Goal: Task Accomplishment & Management: Complete application form

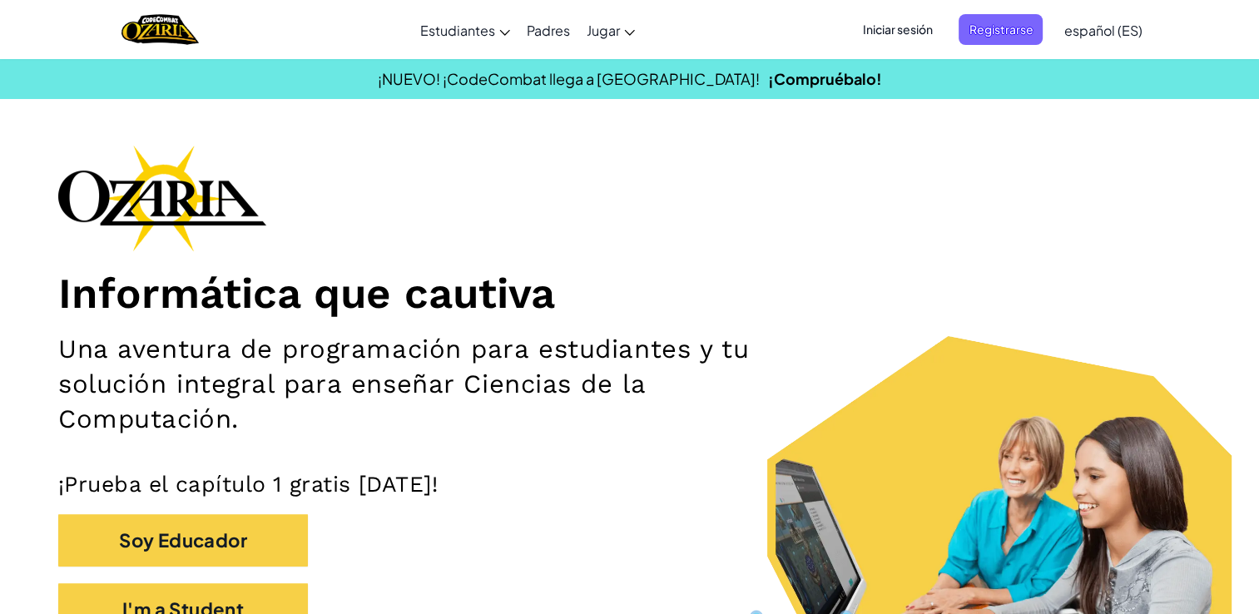
click at [899, 24] on span "Iniciar sesión" at bounding box center [897, 29] width 90 height 31
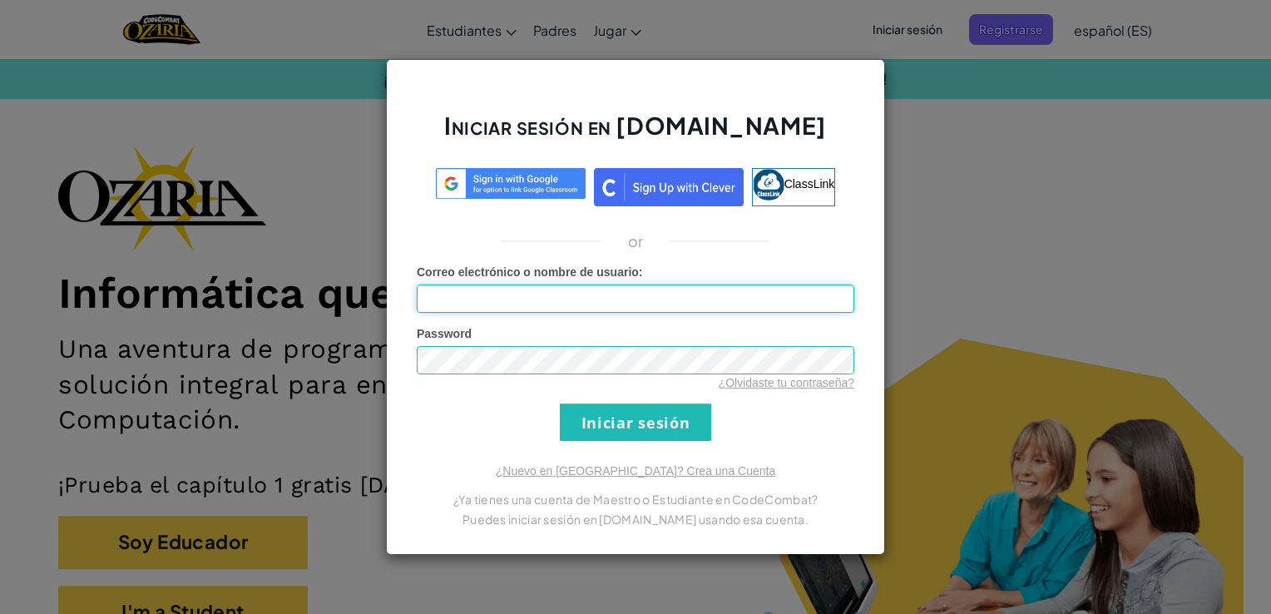
type input "Nieva"
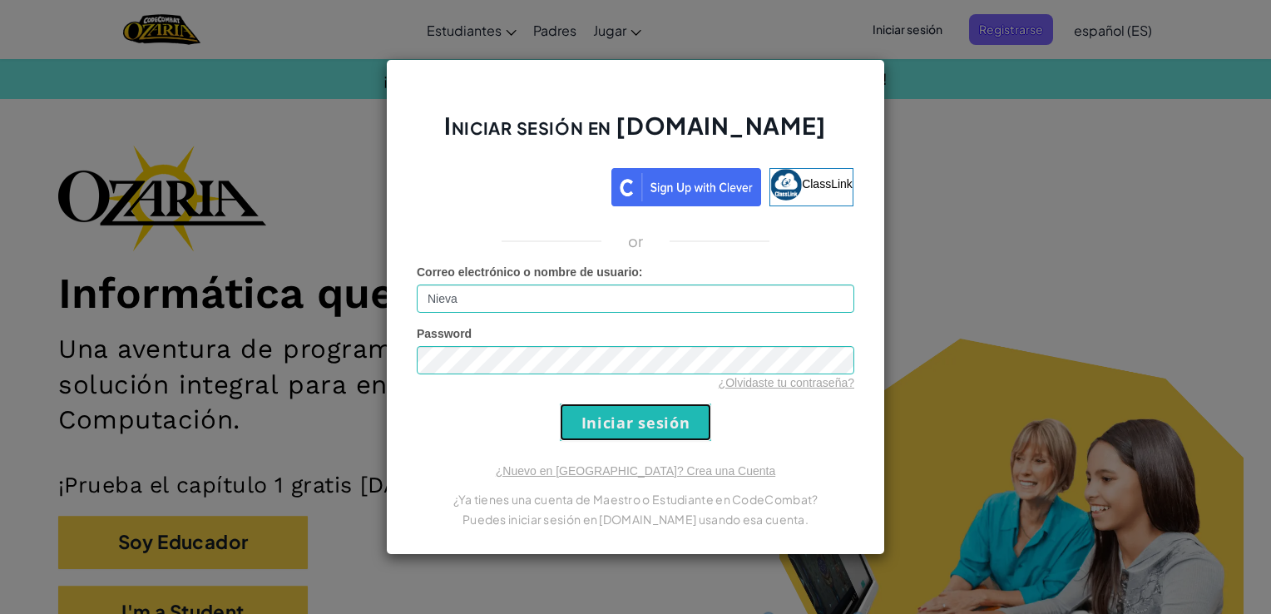
click at [643, 413] on input "Iniciar sesión" at bounding box center [635, 422] width 151 height 37
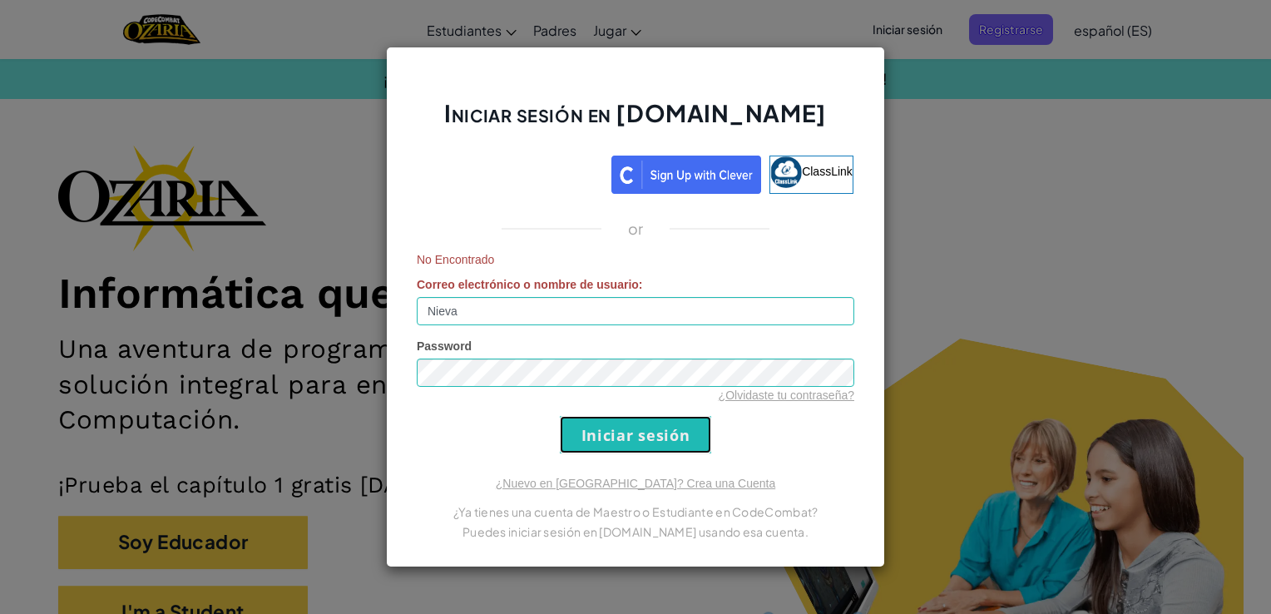
click at [636, 429] on input "Iniciar sesión" at bounding box center [635, 434] width 151 height 37
drag, startPoint x: 637, startPoint y: 428, endPoint x: 499, endPoint y: 433, distance: 138.2
click at [499, 433] on form "No Encontrado Correo electrónico o nombre de usuario : Nieva Password ¿Olvidast…" at bounding box center [636, 352] width 438 height 202
drag, startPoint x: 963, startPoint y: 358, endPoint x: 339, endPoint y: 480, distance: 635.9
drag, startPoint x: 339, startPoint y: 480, endPoint x: 355, endPoint y: 524, distance: 47.1
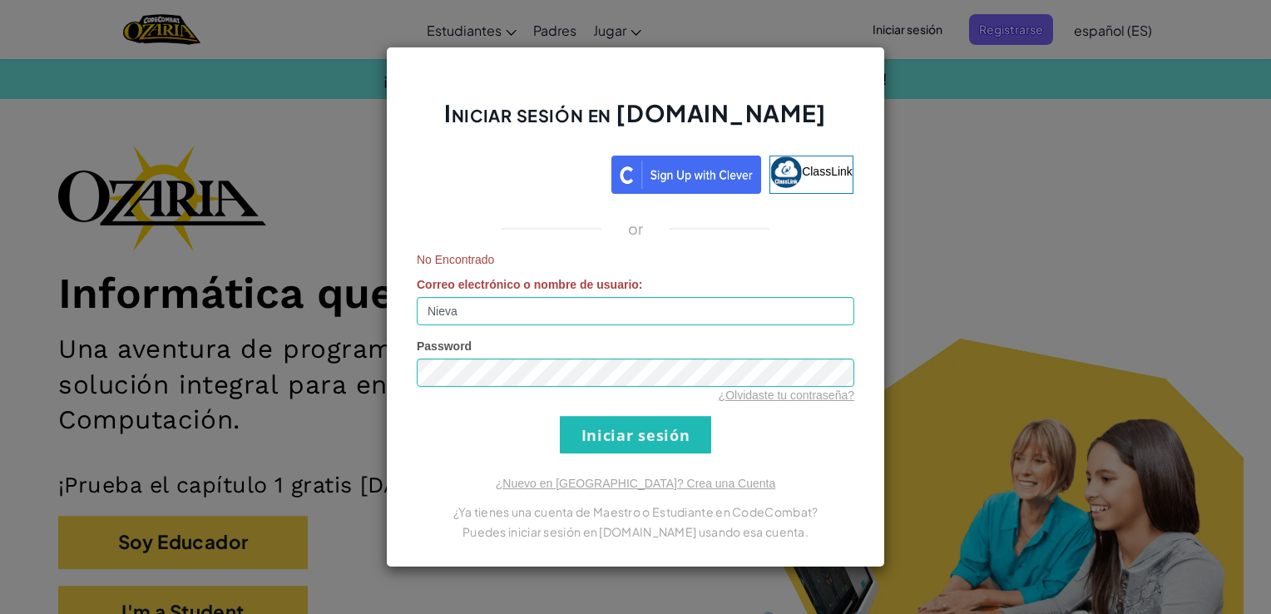
click at [355, 524] on div "Iniciar sesión en [DOMAIN_NAME] ClassLink or No Encontrado Correo electrónico o…" at bounding box center [635, 307] width 1271 height 614
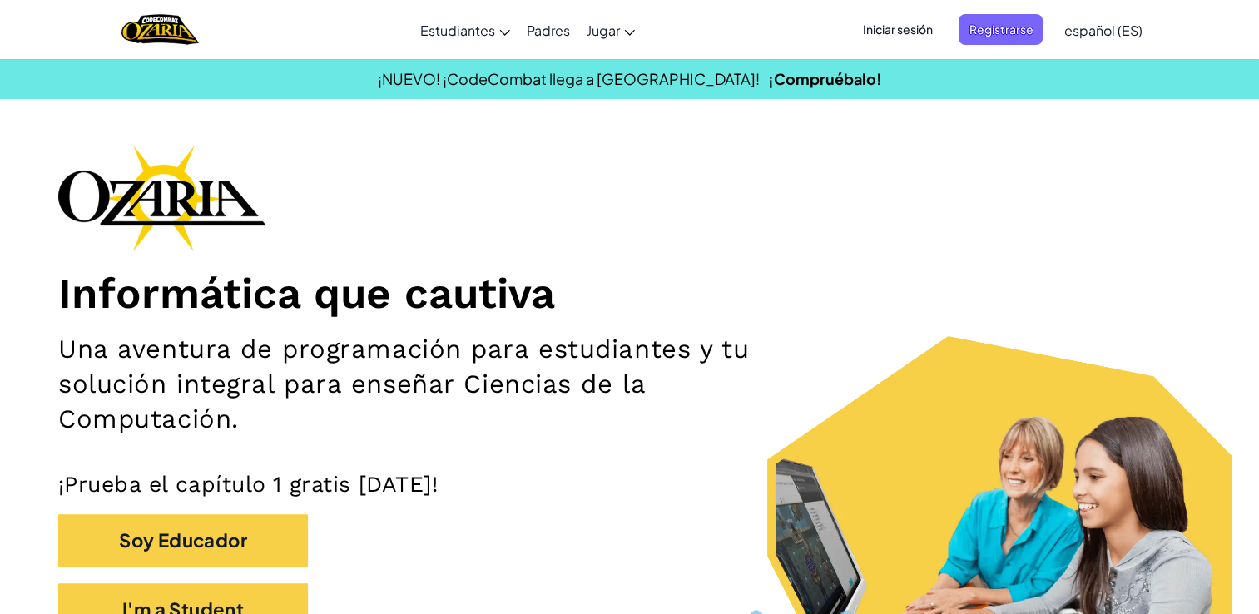
drag, startPoint x: 909, startPoint y: 22, endPoint x: 875, endPoint y: 29, distance: 34.1
click at [875, 29] on span "Iniciar sesión" at bounding box center [897, 29] width 90 height 31
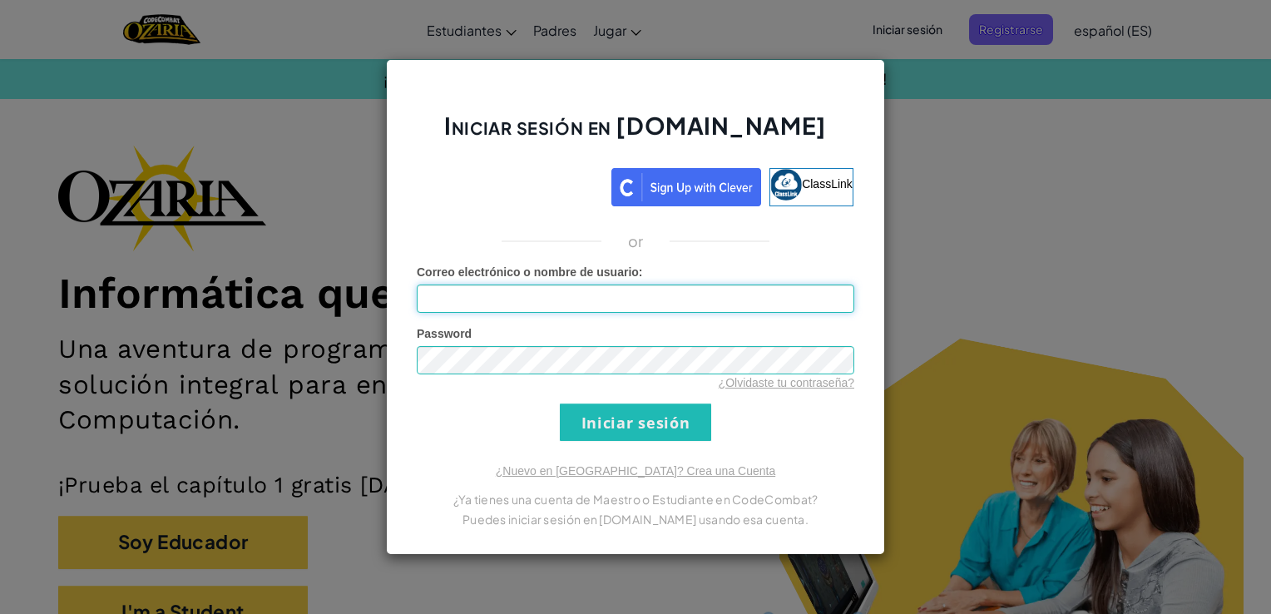
type input "Nieva"
drag, startPoint x: 935, startPoint y: 252, endPoint x: 339, endPoint y: 544, distance: 663.5
click at [339, 544] on div "Iniciar sesión en [DOMAIN_NAME] ClassLink or Error desconocido. Correo electrón…" at bounding box center [635, 307] width 1271 height 614
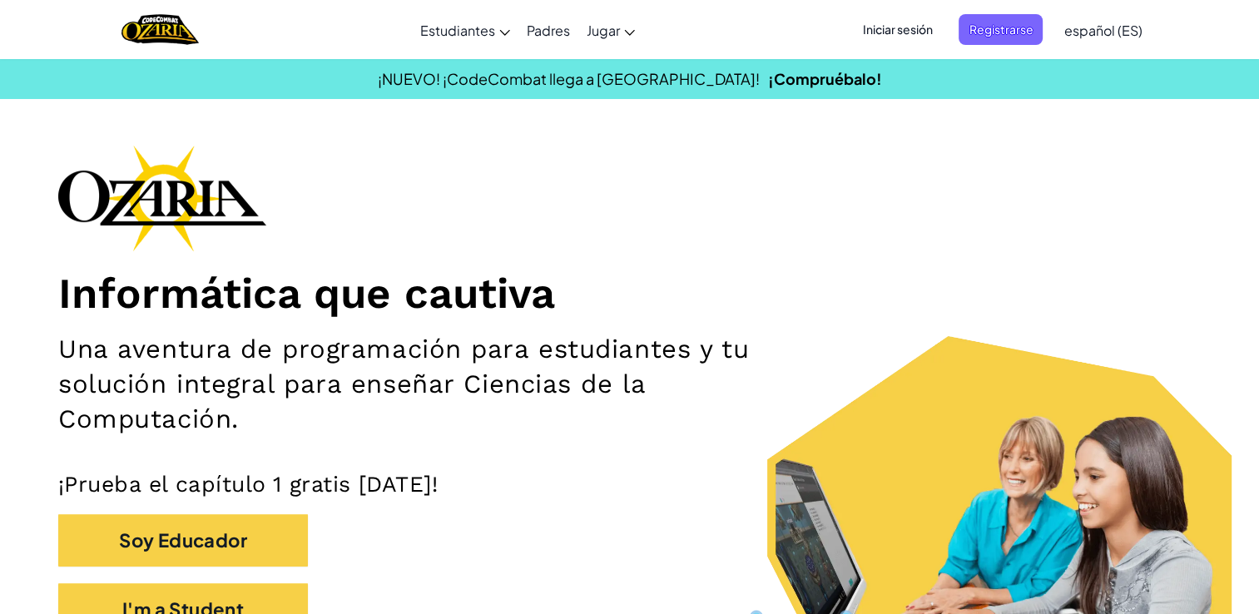
click at [889, 25] on span "Iniciar sesión" at bounding box center [897, 29] width 90 height 31
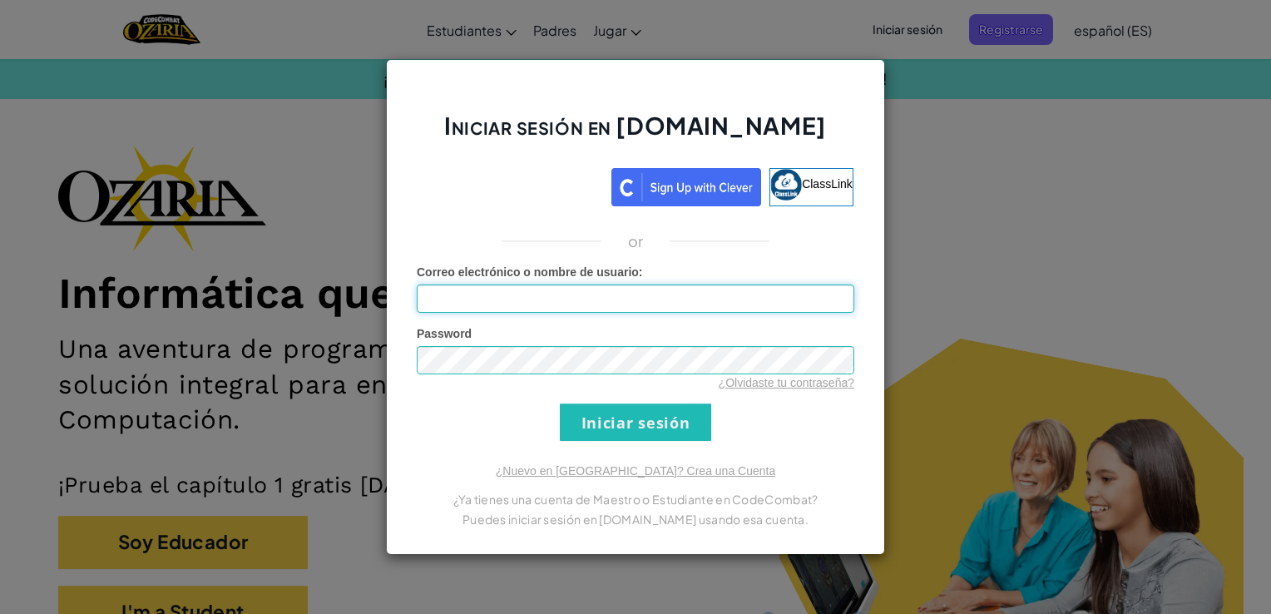
type input "Nieva"
click at [614, 411] on input "Iniciar sesión" at bounding box center [635, 422] width 151 height 37
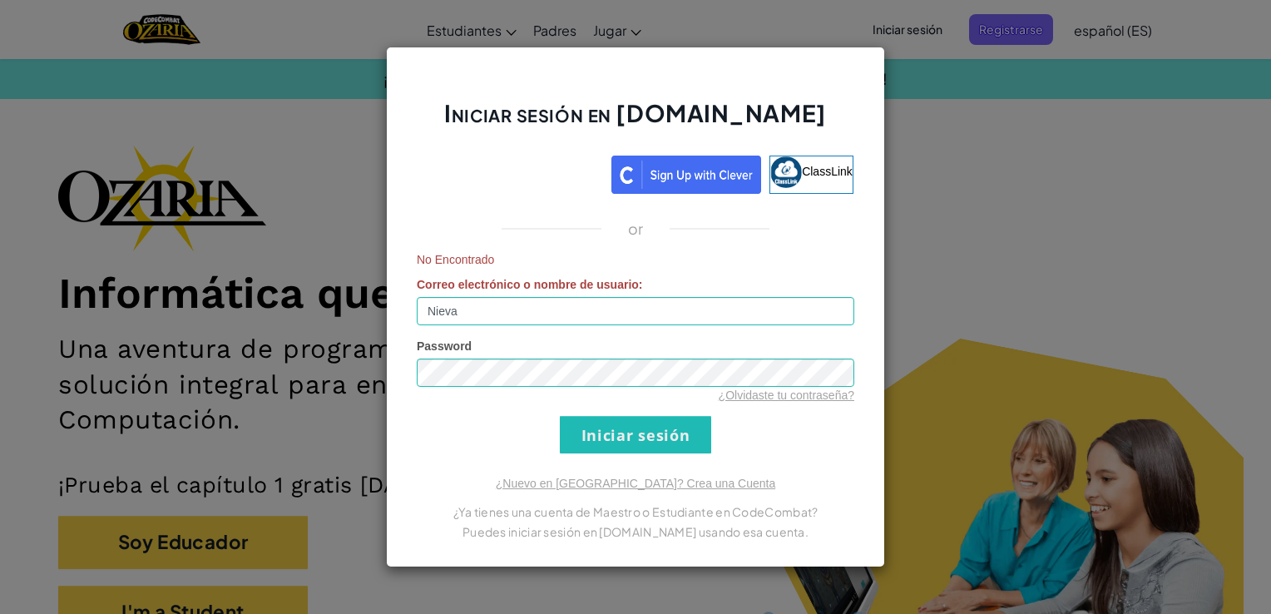
click at [614, 411] on form "No Encontrado Correo electrónico o nombre de usuario : Nieva Password ¿Olvidast…" at bounding box center [636, 352] width 438 height 202
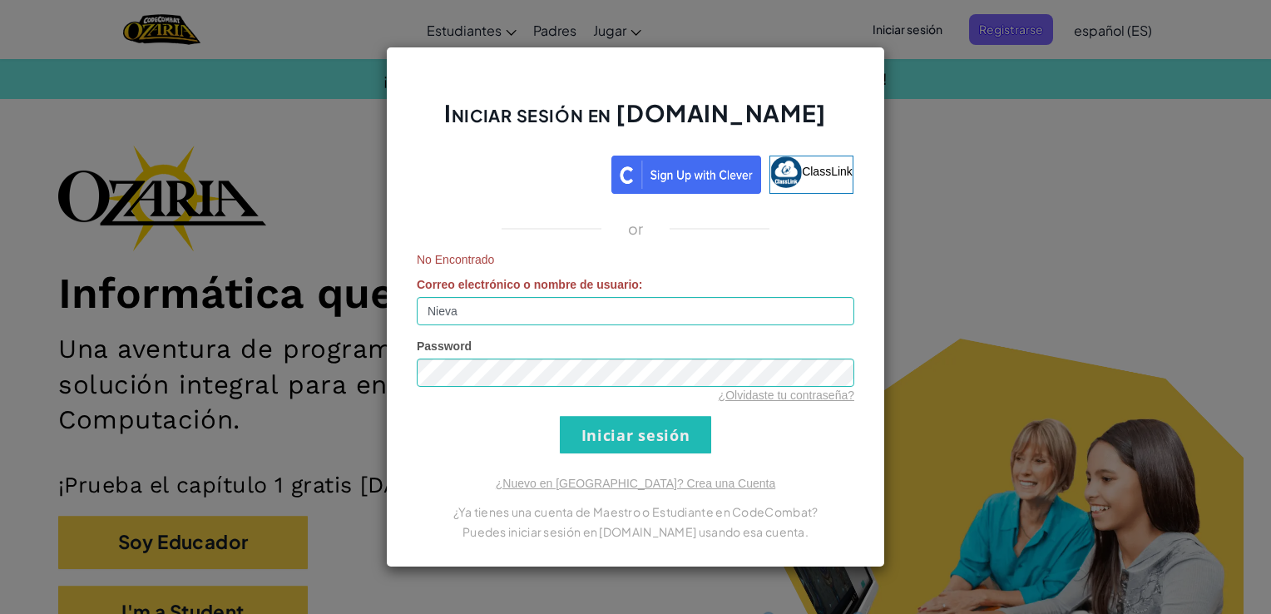
click at [614, 411] on form "No Encontrado Correo electrónico o nombre de usuario : Nieva Password ¿Olvidast…" at bounding box center [636, 352] width 438 height 202
drag, startPoint x: 614, startPoint y: 411, endPoint x: 1055, endPoint y: 228, distance: 477.5
click at [1055, 228] on div "Iniciar sesión en [DOMAIN_NAME] ClassLink or No Encontrado Correo electrónico o…" at bounding box center [635, 307] width 1271 height 614
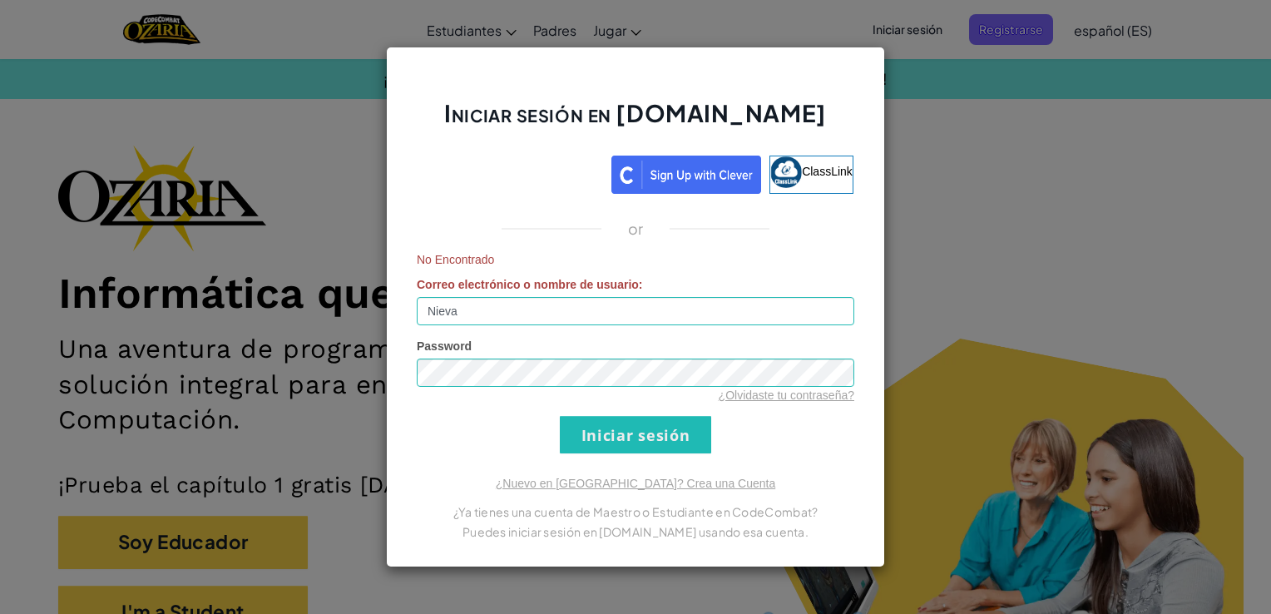
drag, startPoint x: 1055, startPoint y: 228, endPoint x: 1005, endPoint y: 178, distance: 70.6
click at [1005, 178] on div "Iniciar sesión en [DOMAIN_NAME] ClassLink or No Encontrado Correo electrónico o…" at bounding box center [635, 307] width 1271 height 614
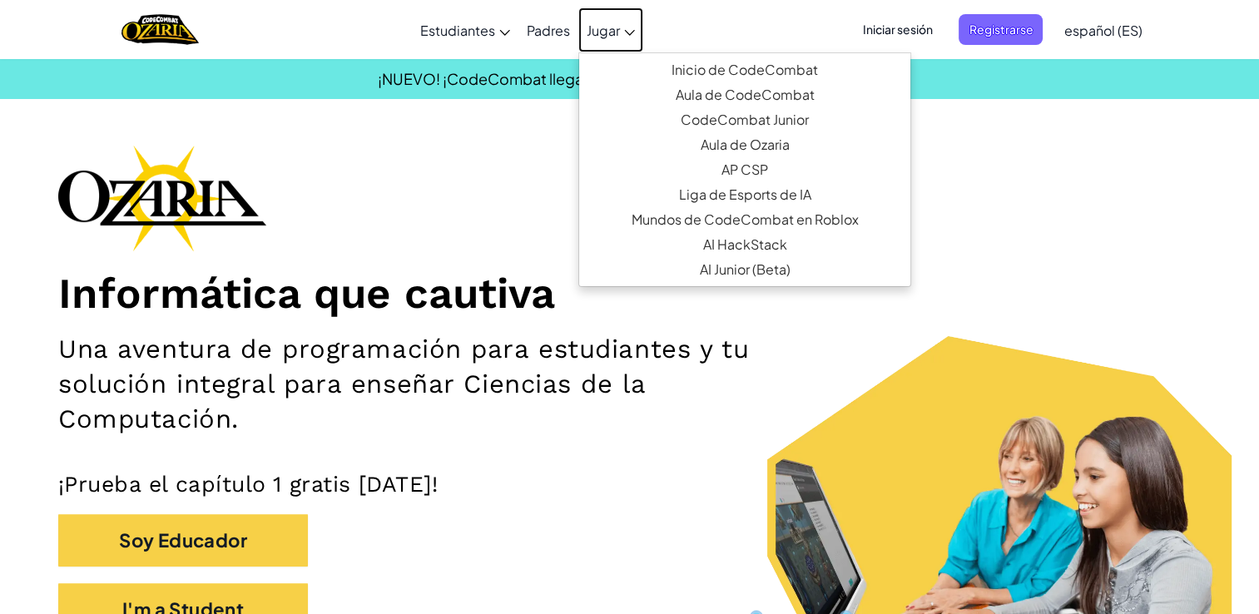
click at [621, 32] on link "Jugar" at bounding box center [610, 29] width 65 height 45
click at [882, 15] on span "Iniciar sesión" at bounding box center [897, 29] width 90 height 31
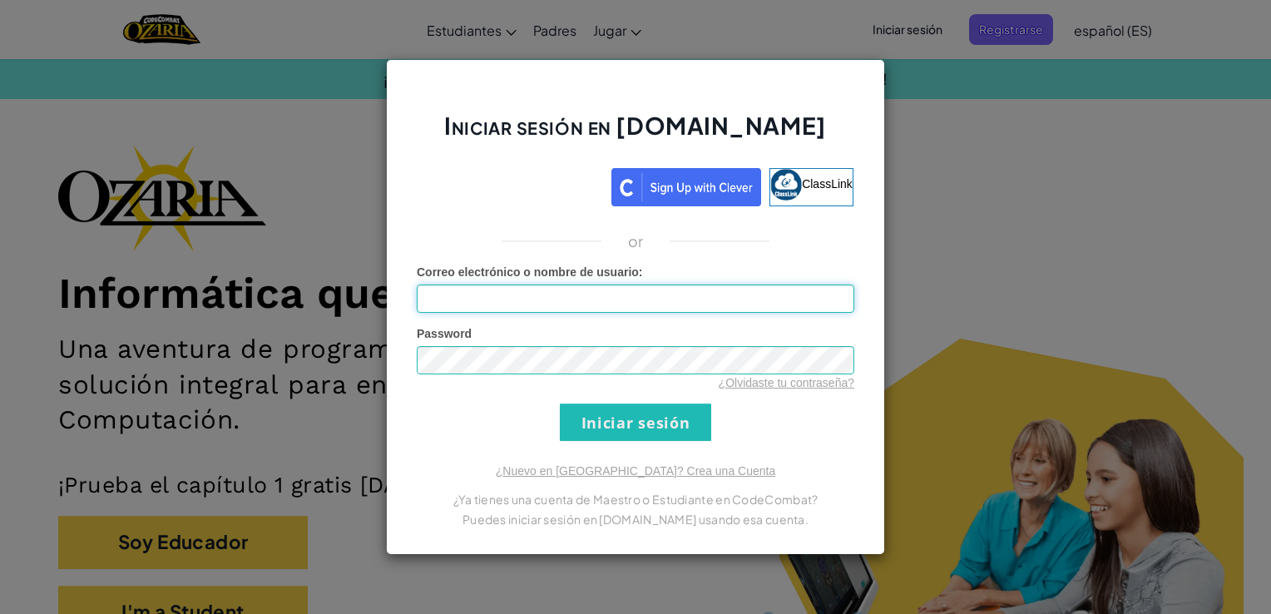
type input "Nieva"
click at [658, 429] on input "Iniciar sesión" at bounding box center [635, 422] width 151 height 37
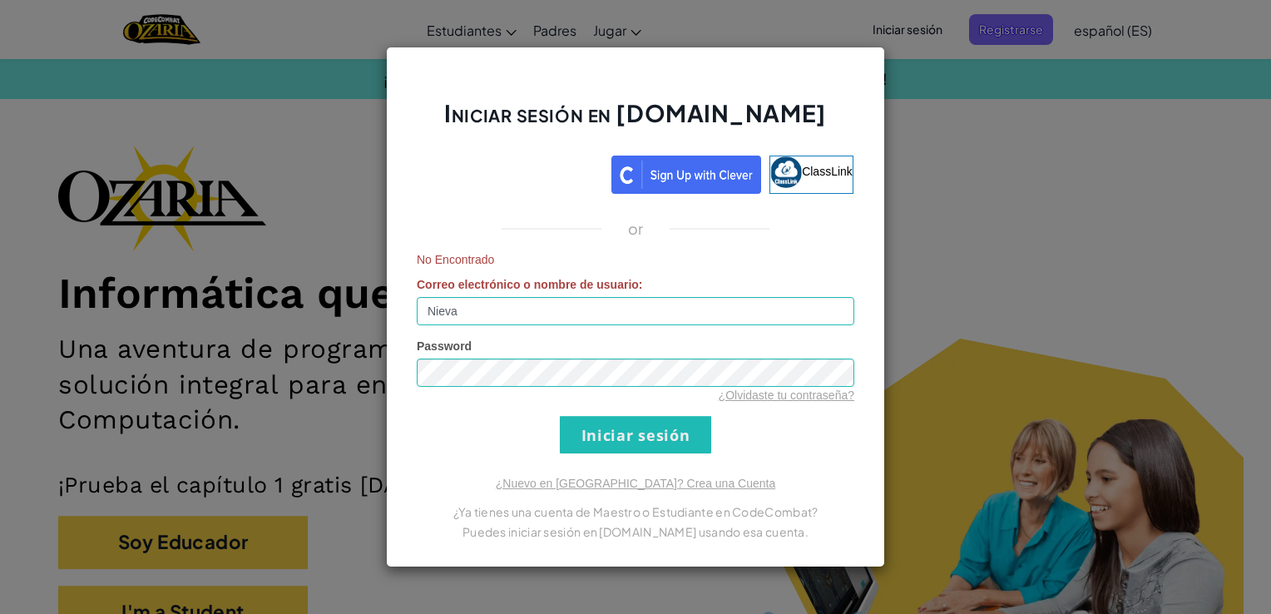
click at [959, 267] on div "Iniciar sesión en [DOMAIN_NAME] ClassLink or No Encontrado Correo electrónico o…" at bounding box center [635, 307] width 1271 height 614
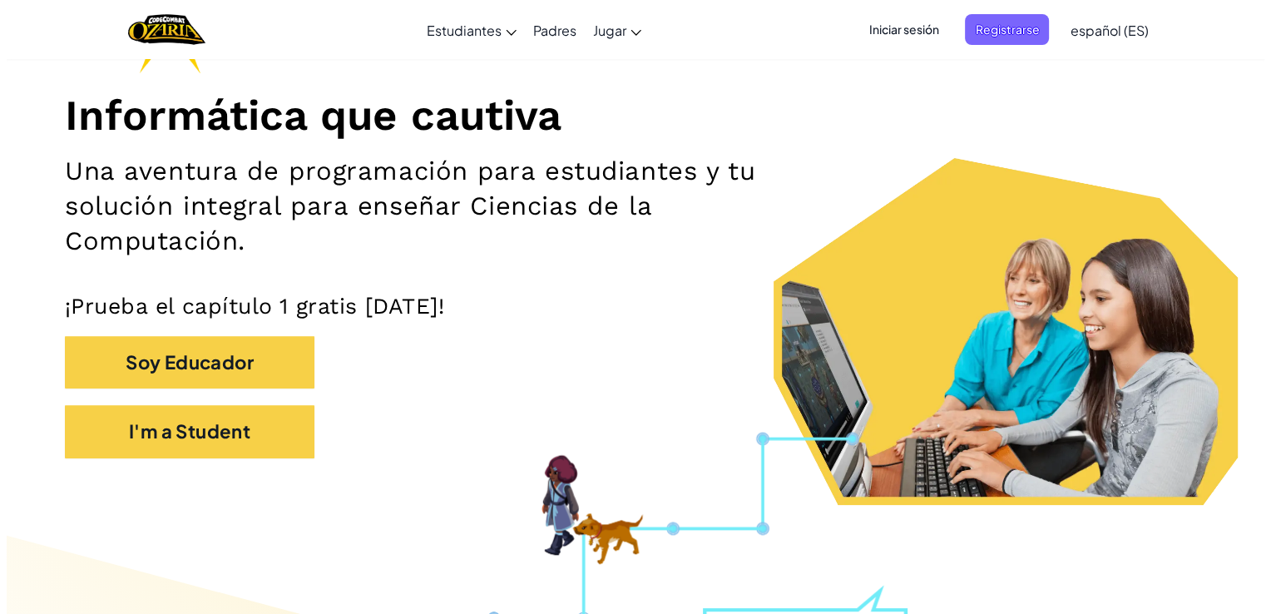
scroll to position [180, 0]
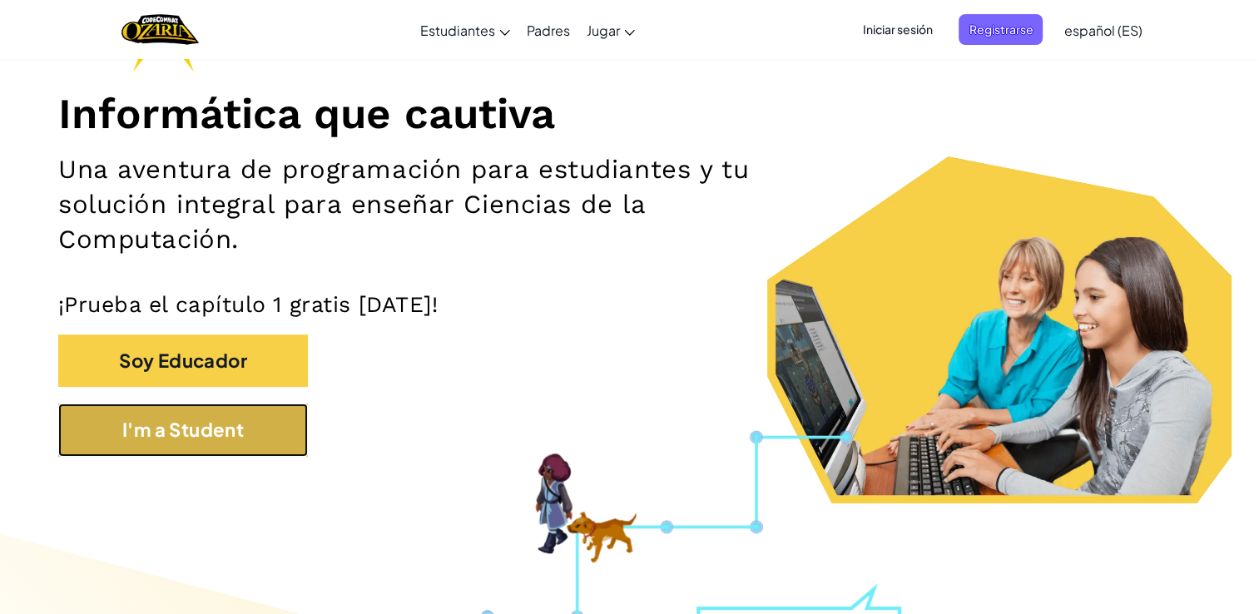
click at [263, 417] on button "I'm a Student" at bounding box center [183, 430] width 250 height 52
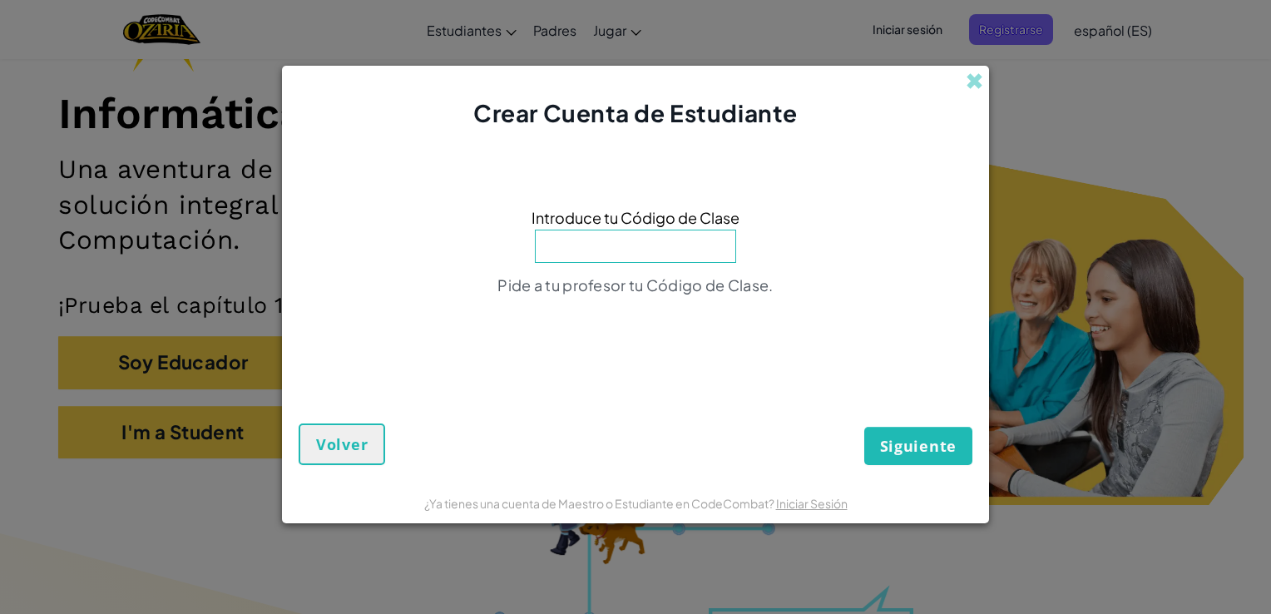
click at [666, 259] on input at bounding box center [635, 246] width 201 height 33
type input "TurnPageBell"
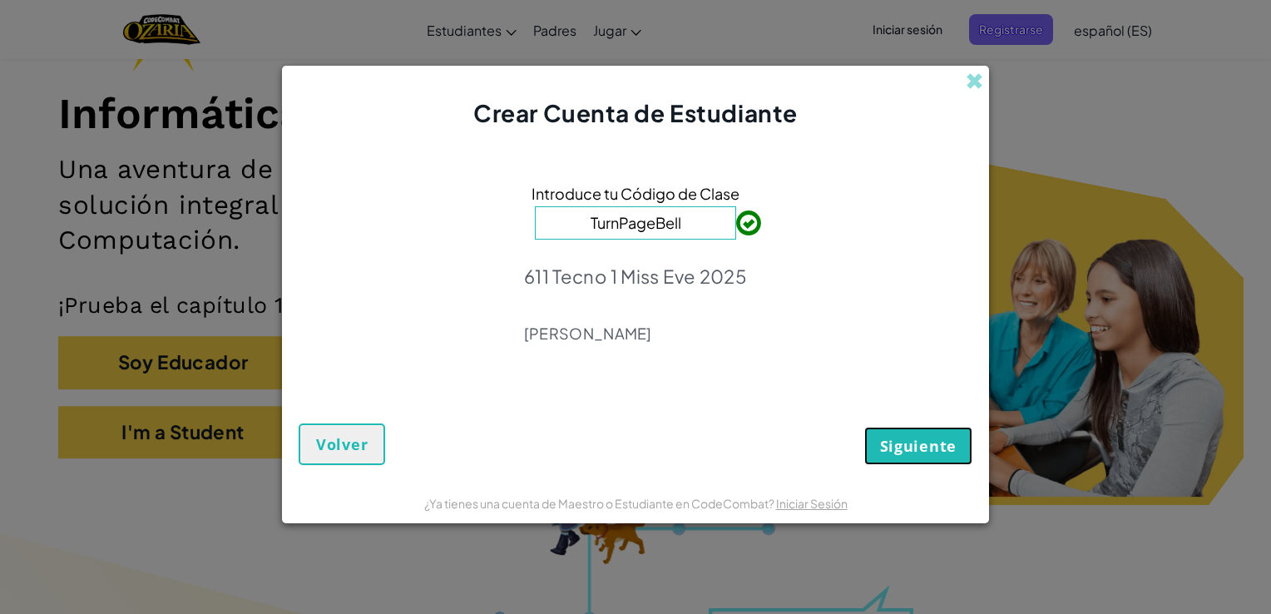
click at [915, 451] on span "Siguiente" at bounding box center [918, 446] width 77 height 20
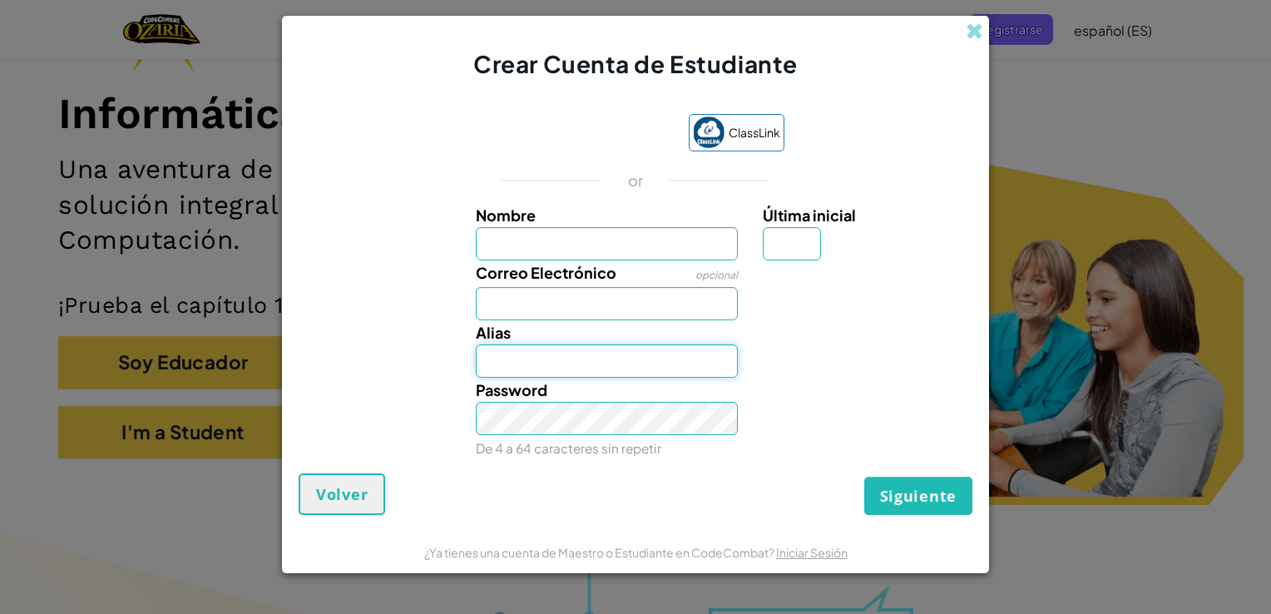
type input "Nieva"
type input "[PERSON_NAME]"
type input "N"
type input "[EMAIL_ADDRESS][DOMAIN_NAME]"
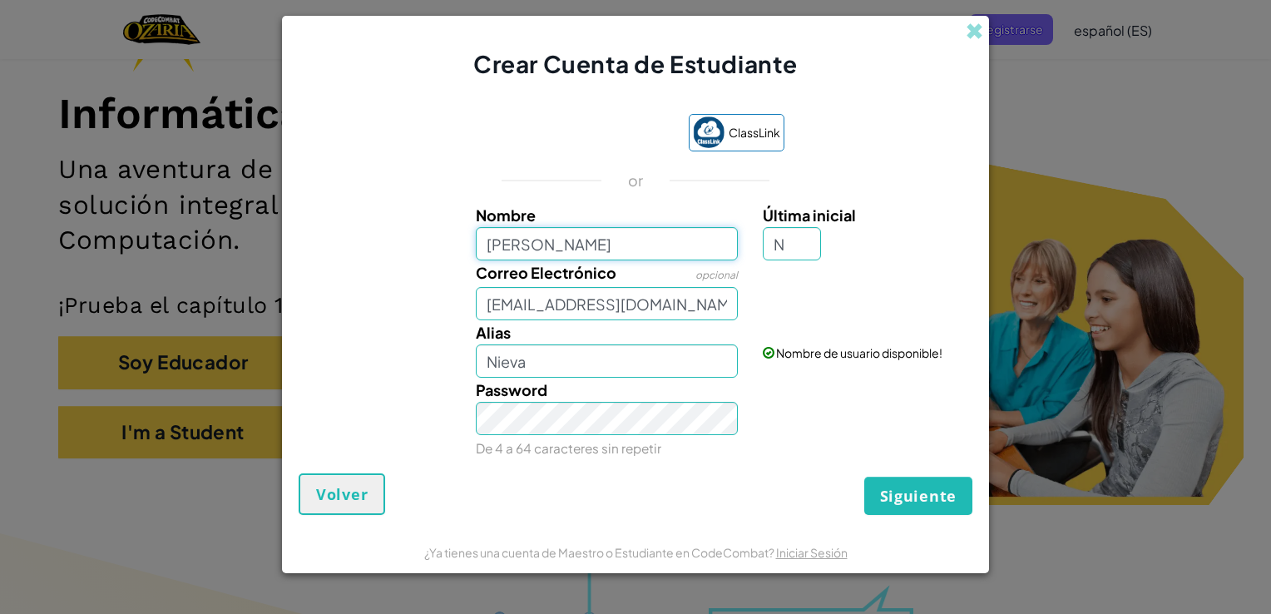
type input "HelenaN"
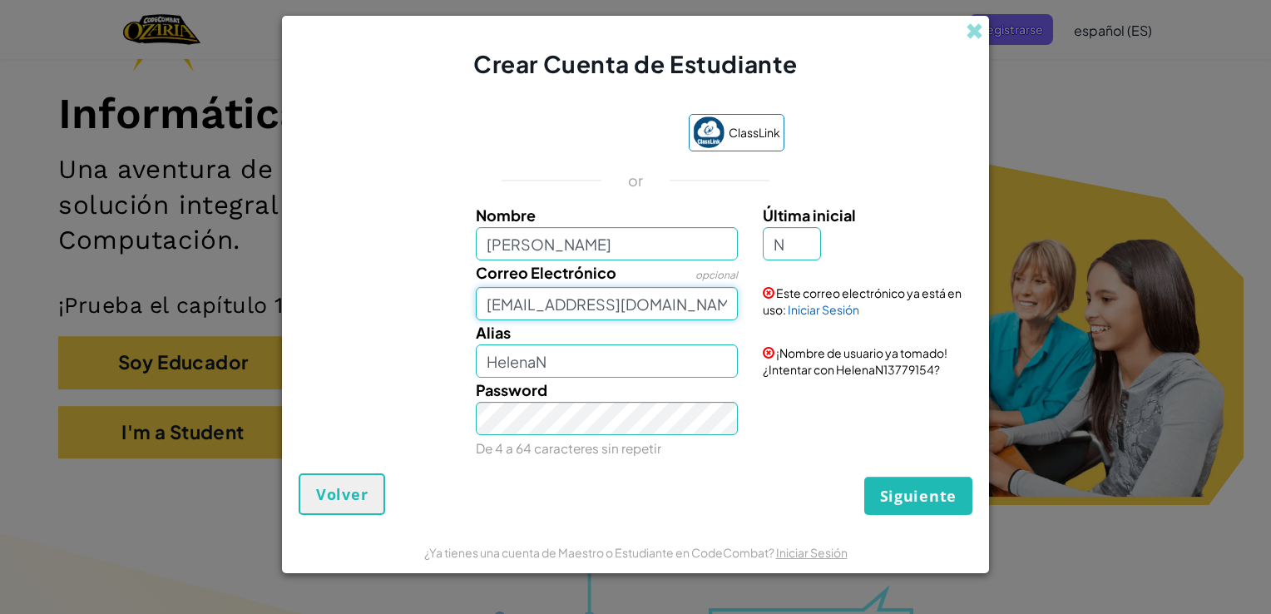
click at [718, 295] on input "[EMAIL_ADDRESS][DOMAIN_NAME]" at bounding box center [607, 303] width 263 height 33
click at [926, 501] on span "Siguiente" at bounding box center [918, 496] width 77 height 20
click at [985, 30] on div "Crear Cuenta de Estudiante" at bounding box center [635, 48] width 707 height 64
click at [971, 29] on span at bounding box center [974, 30] width 17 height 17
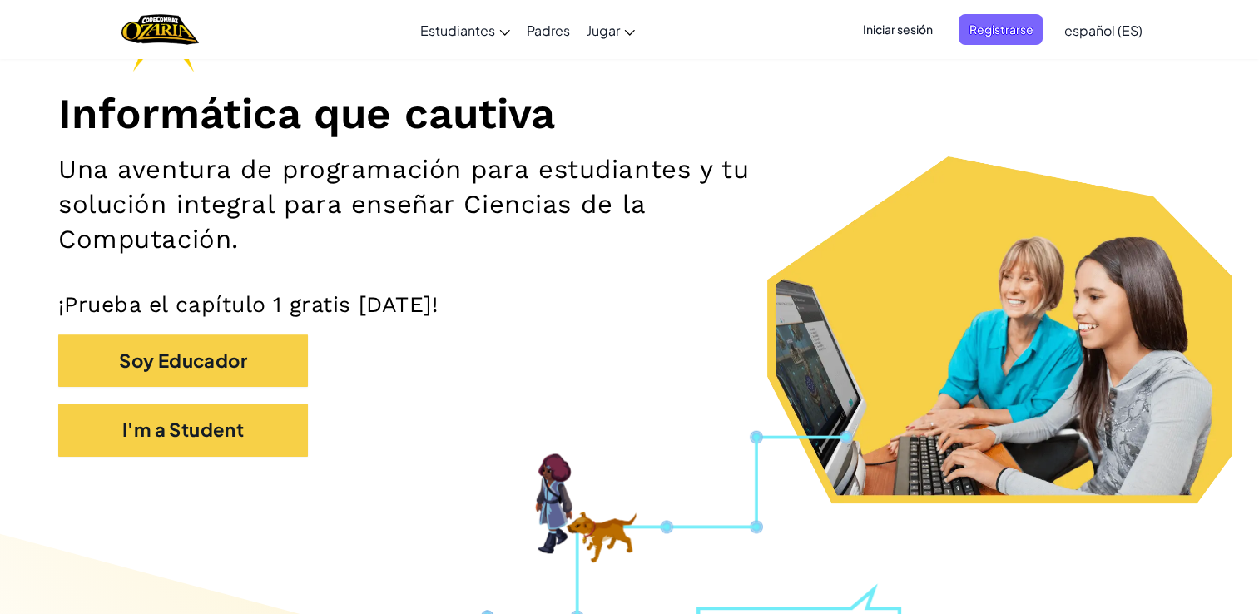
click at [904, 34] on span "Iniciar sesión" at bounding box center [897, 29] width 90 height 31
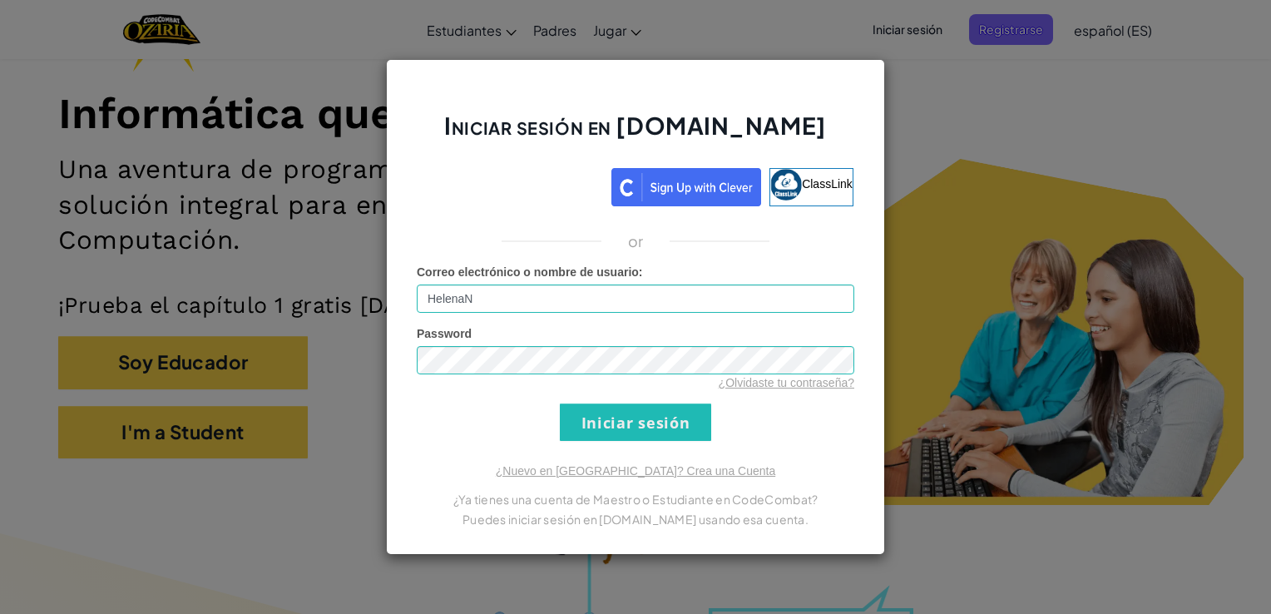
click at [463, 301] on input "HelenaN" at bounding box center [636, 299] width 438 height 28
type input "[PERSON_NAME] 8"
click at [595, 428] on input "Iniciar sesión" at bounding box center [635, 422] width 151 height 37
